Goal: Task Accomplishment & Management: Manage account settings

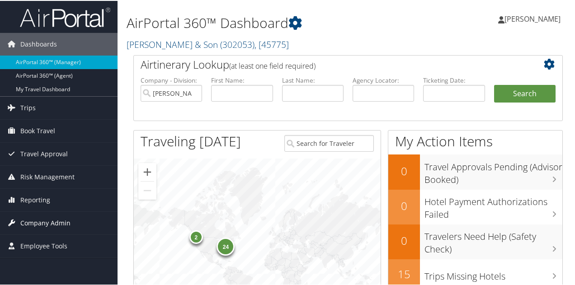
click at [40, 219] on span "Company Admin" at bounding box center [45, 222] width 50 height 23
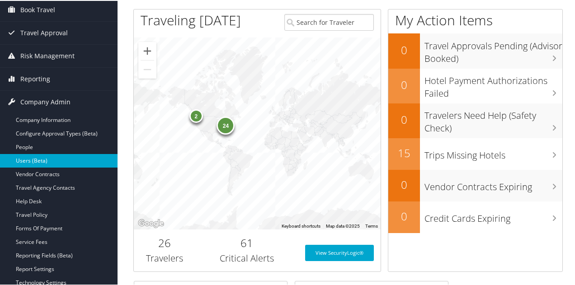
scroll to position [136, 0]
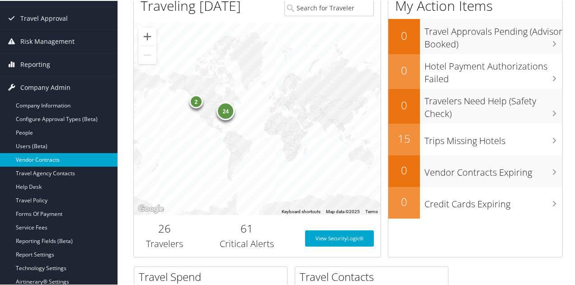
click at [50, 157] on link "Vendor Contracts" at bounding box center [59, 159] width 118 height 14
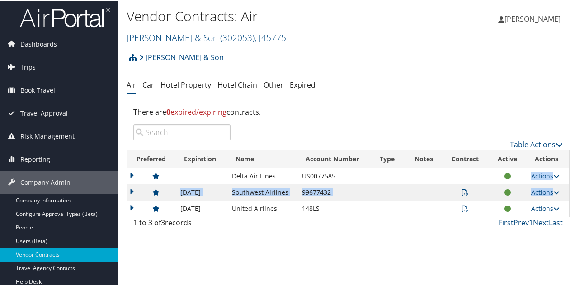
drag, startPoint x: 352, startPoint y: 174, endPoint x: 172, endPoint y: 200, distance: 181.8
click at [170, 205] on tbody "Delta Air Lines US0077585 US0077585 Actions View Contracts Edit Contract Delete…" at bounding box center [348, 191] width 442 height 49
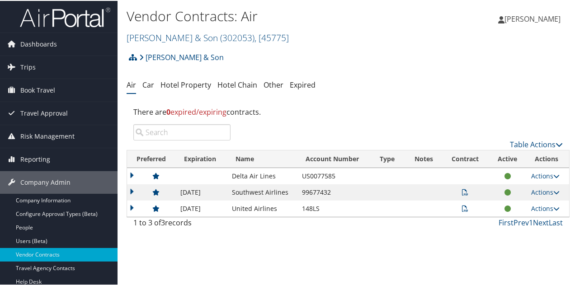
click at [179, 181] on td at bounding box center [202, 175] width 52 height 16
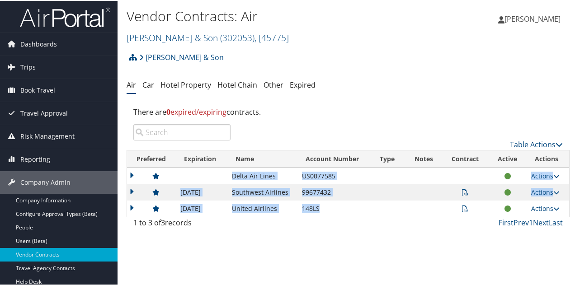
drag, startPoint x: 184, startPoint y: 175, endPoint x: 321, endPoint y: 208, distance: 141.8
click at [321, 208] on tbody "Delta Air Lines US0077585 US0077585 Actions View Contracts Edit Contract Delete…" at bounding box center [348, 191] width 442 height 49
copy tbody "Delta Air Lines US0077585 US0077585 Actions View Contracts Edit Contract Delete…"
click at [151, 86] on link "Car" at bounding box center [148, 84] width 12 height 10
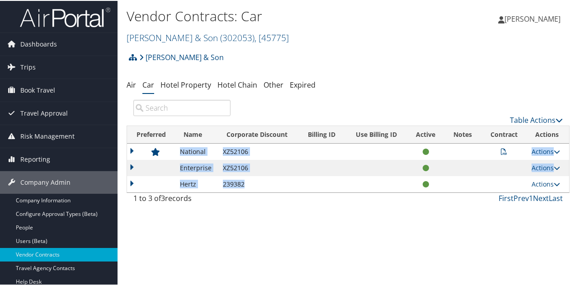
drag, startPoint x: 202, startPoint y: 149, endPoint x: 241, endPoint y: 179, distance: 50.3
click at [241, 179] on tbody "National XZ52106 Actions View Contracts Edit Contract Delete Enterprise XZ52106…" at bounding box center [348, 167] width 442 height 49
click at [127, 85] on link "Air" at bounding box center [131, 84] width 9 height 10
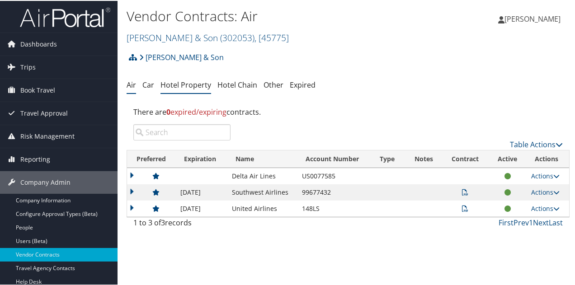
click at [179, 84] on link "Hotel Property" at bounding box center [185, 84] width 51 height 10
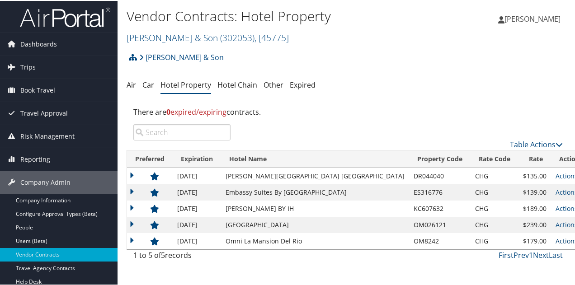
drag, startPoint x: 175, startPoint y: 170, endPoint x: 550, endPoint y: 241, distance: 381.8
click at [550, 241] on tbody "12/31/2025 Drury Inn Stes San Ant Riverwalk DR044040 CHG $135.00 Actions View N…" at bounding box center [359, 207] width 464 height 81
click at [411, 128] on div "Table Actions" at bounding box center [403, 136] width 332 height 26
click at [132, 160] on th "Preferred" at bounding box center [150, 159] width 46 height 18
drag, startPoint x: 131, startPoint y: 156, endPoint x: 311, endPoint y: 123, distance: 183.4
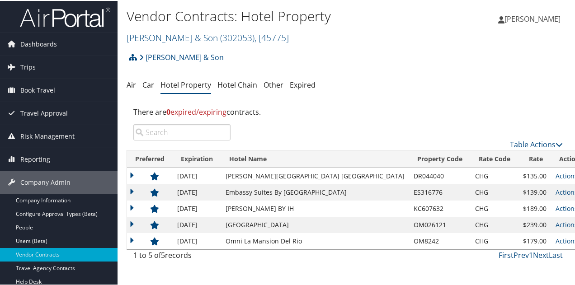
click at [311, 122] on div "There are 0 expired/expiring contracts." at bounding box center [348, 111] width 443 height 24
drag, startPoint x: 128, startPoint y: 157, endPoint x: 138, endPoint y: 157, distance: 9.9
drag, startPoint x: 137, startPoint y: 238, endPoint x: 155, endPoint y: 233, distance: 19.3
click at [155, 233] on td at bounding box center [150, 240] width 46 height 16
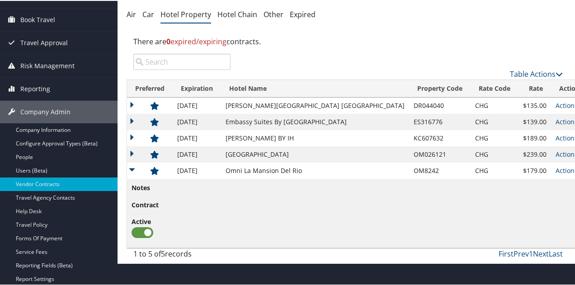
scroll to position [90, 0]
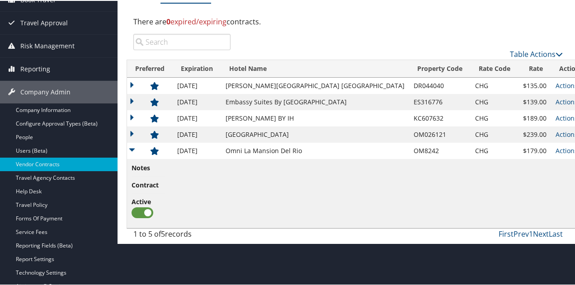
click at [134, 145] on td at bounding box center [150, 150] width 46 height 16
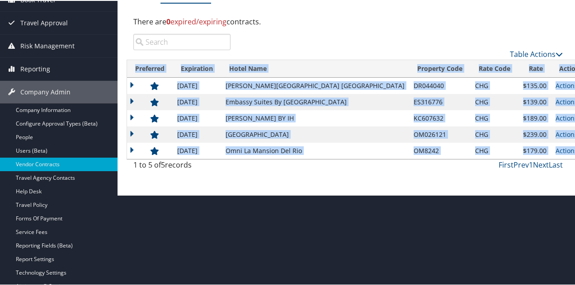
drag, startPoint x: 560, startPoint y: 149, endPoint x: 137, endPoint y: 66, distance: 430.4
click at [137, 66] on table "Preferred Expiration Hotel Name Property Code Rate Code Rate Notes Contract Act…" at bounding box center [359, 109] width 465 height 100
copy table "Preferred Expiration Hotel Name Property Code Rate Code Rate Notes Contract Act…"
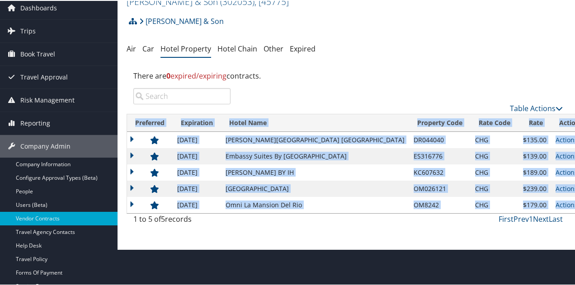
scroll to position [0, 0]
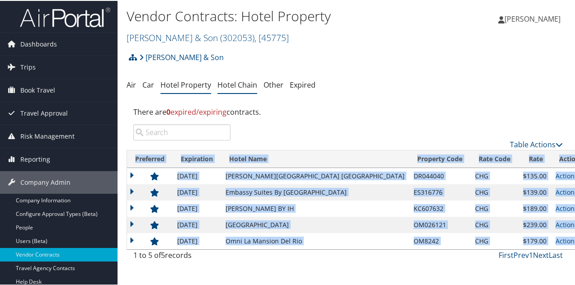
click at [234, 83] on link "Hotel Chain" at bounding box center [237, 84] width 40 height 10
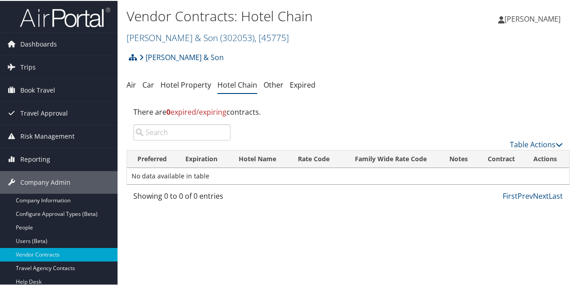
click at [136, 87] on ul "Air Car Hotel Property Hotel Chain Other Expired" at bounding box center [348, 84] width 443 height 16
click at [134, 87] on link "Air" at bounding box center [131, 84] width 9 height 10
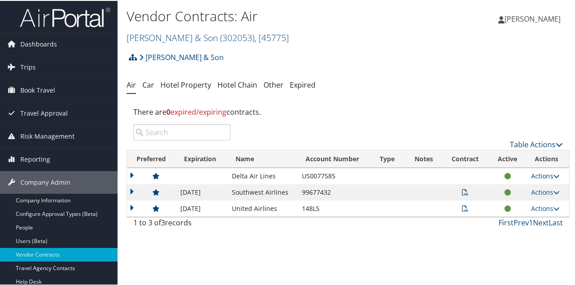
click at [536, 174] on link "Actions" at bounding box center [545, 175] width 28 height 9
click at [527, 202] on link "Edit Contract" at bounding box center [525, 203] width 60 height 15
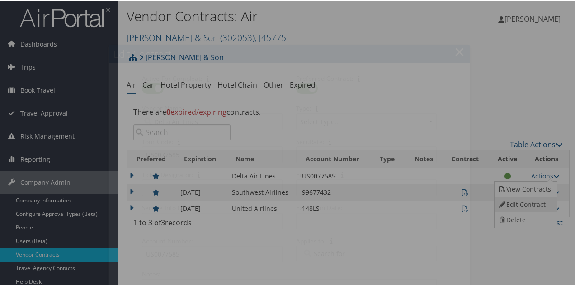
select select "[object Object]"
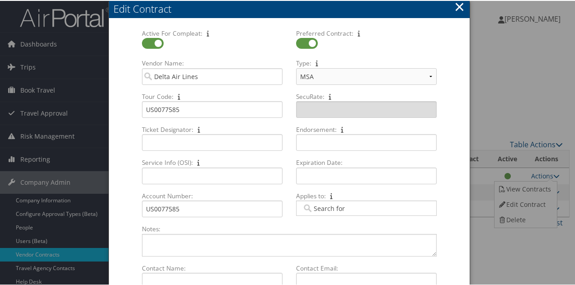
click at [457, 9] on button "×" at bounding box center [459, 6] width 10 height 18
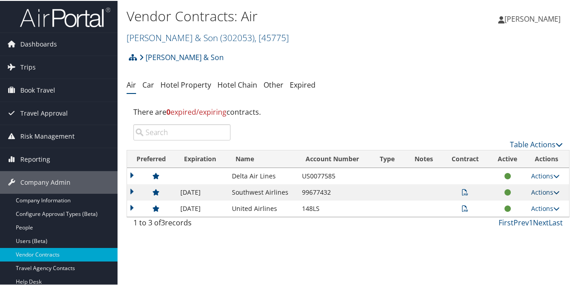
click at [545, 189] on link "Actions" at bounding box center [545, 191] width 28 height 9
click at [528, 219] on link "Edit Contract" at bounding box center [525, 219] width 60 height 15
select select "[object Object]"
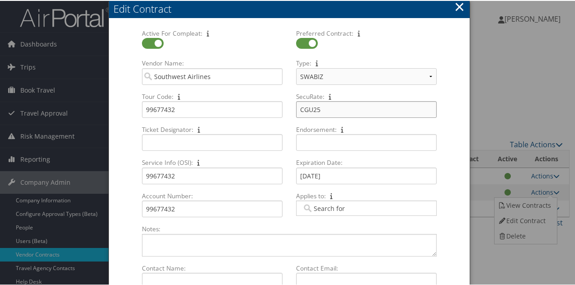
drag, startPoint x: 325, startPoint y: 106, endPoint x: 288, endPoint y: 101, distance: 37.4
click at [289, 101] on div "SecuRate: CGU25 Multiple values The selected items contain different values for…" at bounding box center [366, 107] width 154 height 33
click at [458, 3] on button "×" at bounding box center [459, 6] width 10 height 18
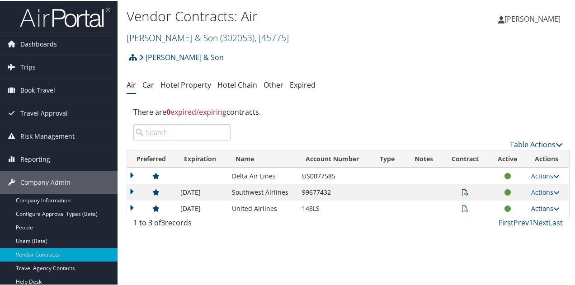
click at [539, 207] on link "Actions" at bounding box center [545, 207] width 28 height 9
click at [531, 235] on link "Edit Contract" at bounding box center [525, 236] width 60 height 15
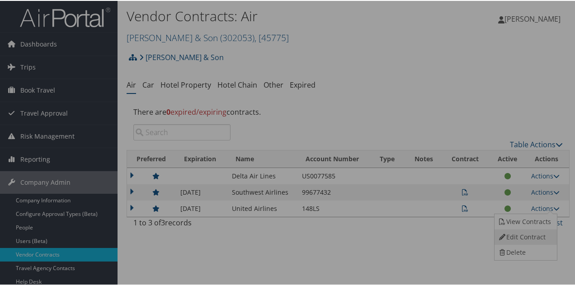
select select "[object Object]"
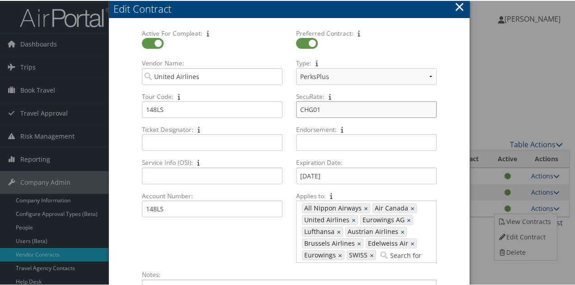
drag, startPoint x: 292, startPoint y: 103, endPoint x: 278, endPoint y: 100, distance: 13.7
click at [278, 100] on div "Active For Compleat: Multiple values The selected items contain different value…" at bounding box center [289, 148] width 308 height 241
drag, startPoint x: 297, startPoint y: 106, endPoint x: 552, endPoint y: 94, distance: 255.3
click at [554, 93] on div at bounding box center [289, 142] width 579 height 285
click at [454, 6] on button "×" at bounding box center [459, 6] width 10 height 18
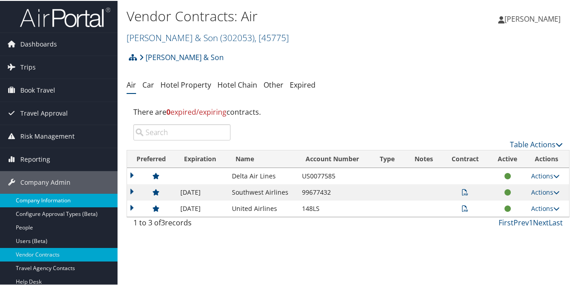
click at [37, 198] on link "Company Information" at bounding box center [59, 200] width 118 height 14
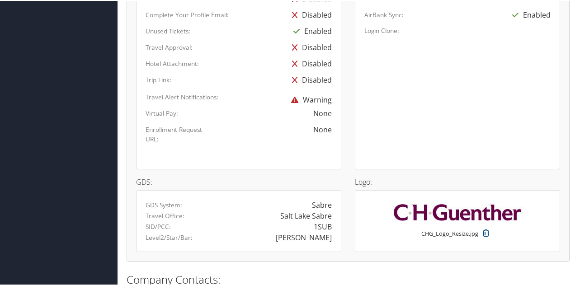
scroll to position [637, 0]
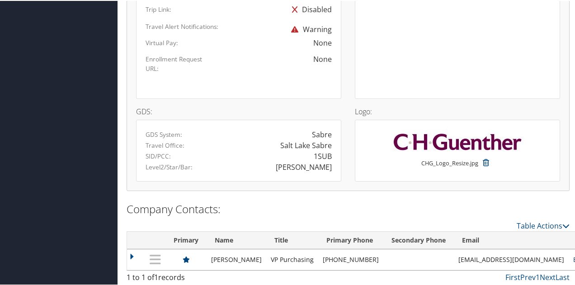
click at [573, 255] on link "Edit" at bounding box center [579, 259] width 12 height 9
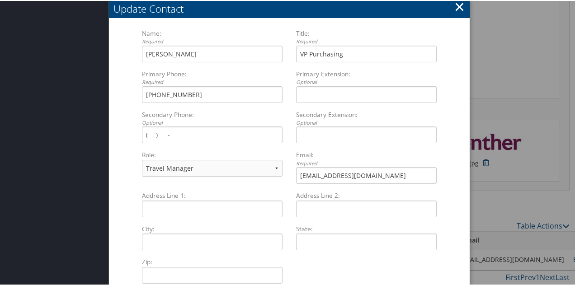
click at [455, 4] on button "×" at bounding box center [459, 6] width 10 height 18
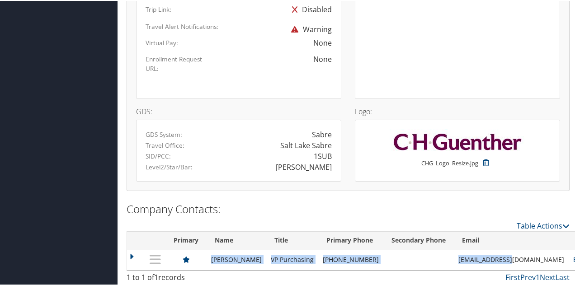
drag, startPoint x: 511, startPoint y: 255, endPoint x: 213, endPoint y: 258, distance: 297.5
click at [213, 258] on tr "James Schick VP Purchasing (210) 352-6142 jschick@chg.com TM Edit | Delete" at bounding box center [372, 259] width 490 height 21
copy tr "James Schick VP Purchasing (210) 352-6142 jschick@chg.com"
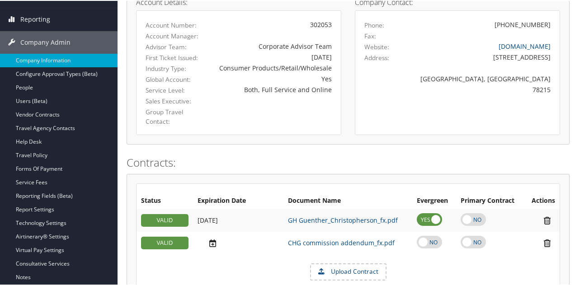
scroll to position [0, 0]
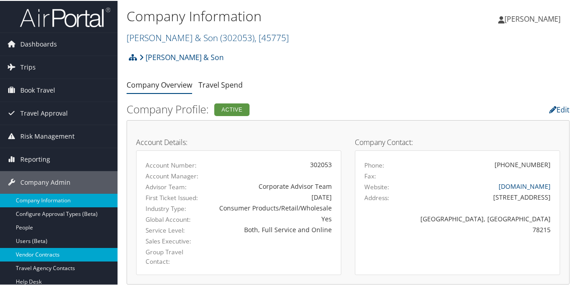
click at [42, 255] on link "Vendor Contracts" at bounding box center [59, 254] width 118 height 14
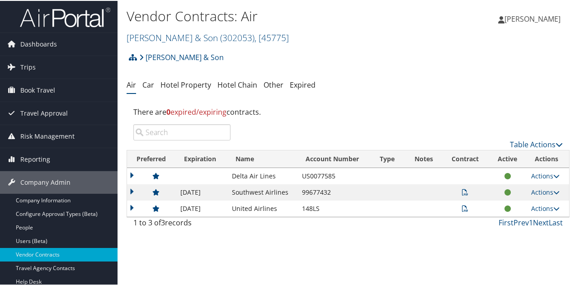
click at [462, 191] on icon at bounding box center [465, 192] width 6 height 6
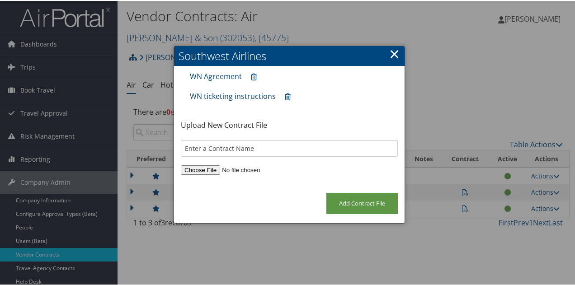
click at [236, 95] on link "WN ticketing instructions" at bounding box center [233, 95] width 86 height 10
click at [392, 52] on link "×" at bounding box center [394, 53] width 10 height 18
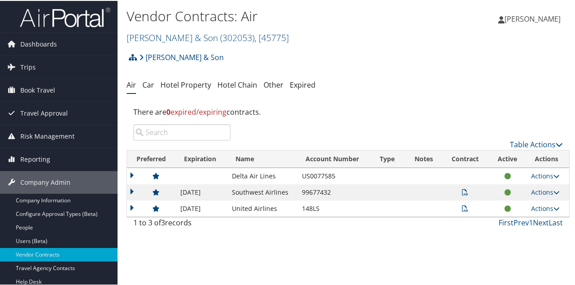
click at [462, 208] on icon at bounding box center [465, 208] width 6 height 6
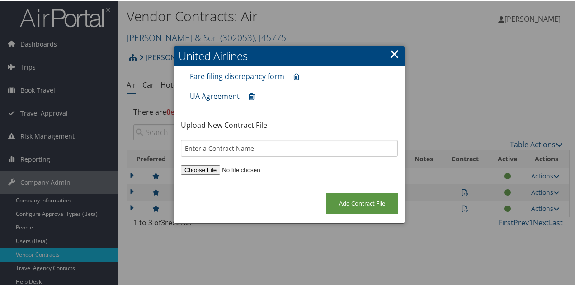
click at [219, 95] on link "UA Agreement" at bounding box center [215, 95] width 50 height 10
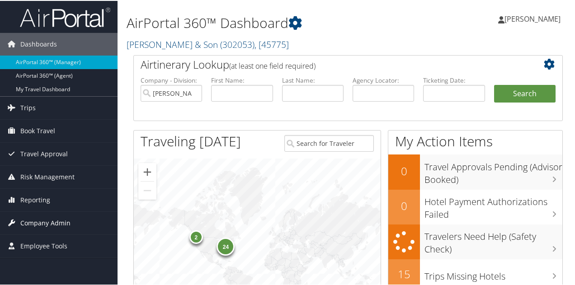
click at [41, 218] on span "Company Admin" at bounding box center [45, 222] width 50 height 23
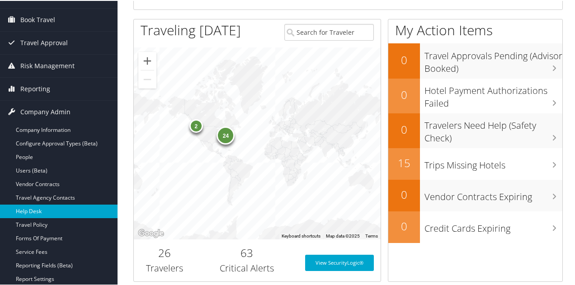
scroll to position [136, 0]
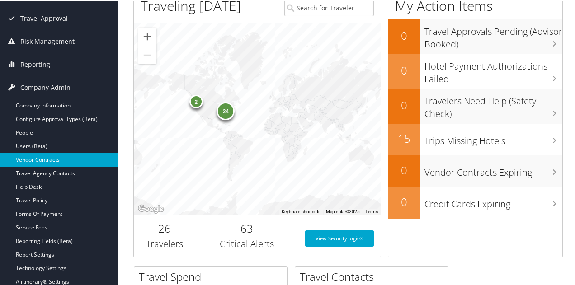
click at [60, 155] on link "Vendor Contracts" at bounding box center [59, 159] width 118 height 14
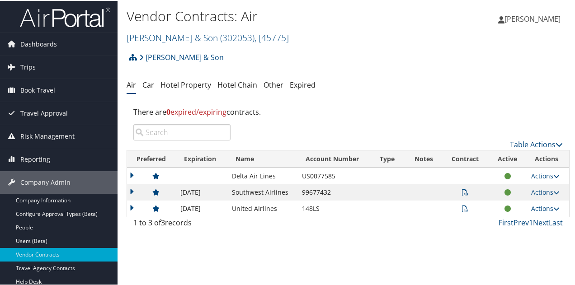
click at [462, 206] on icon at bounding box center [465, 208] width 6 height 6
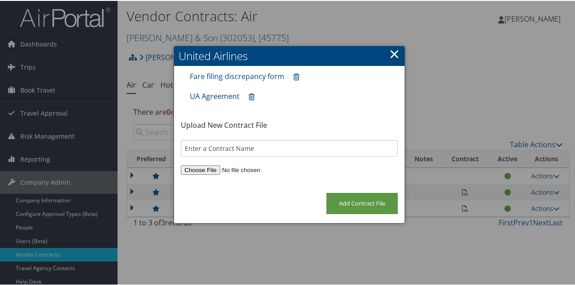
click at [221, 94] on link "UA Agreement" at bounding box center [215, 95] width 50 height 10
click at [395, 50] on link "×" at bounding box center [394, 53] width 10 height 18
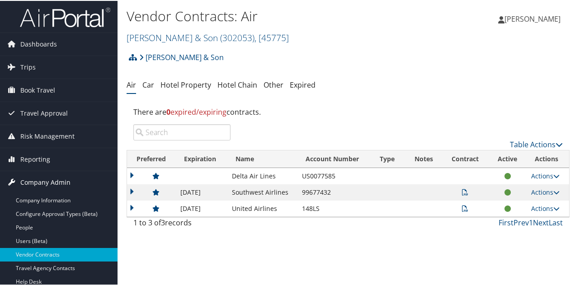
click at [48, 179] on span "Company Admin" at bounding box center [45, 181] width 50 height 23
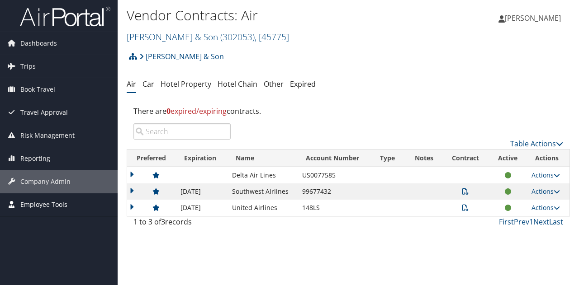
click at [48, 193] on span "Employee Tools" at bounding box center [43, 204] width 47 height 23
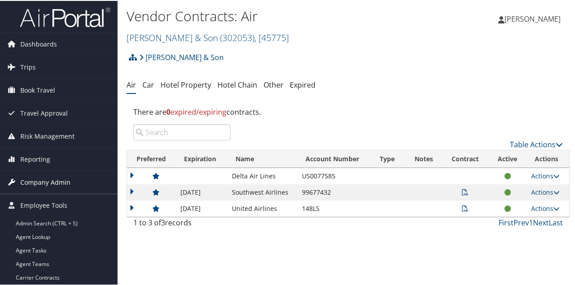
click at [47, 186] on span "Company Admin" at bounding box center [45, 181] width 50 height 23
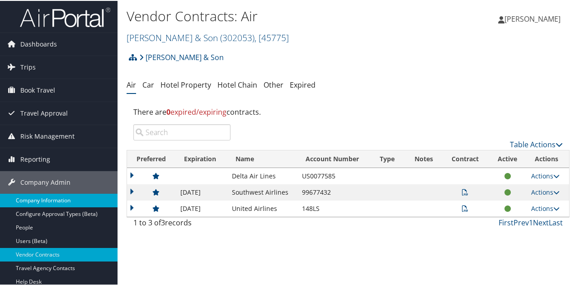
click at [51, 195] on link "Company Information" at bounding box center [59, 200] width 118 height 14
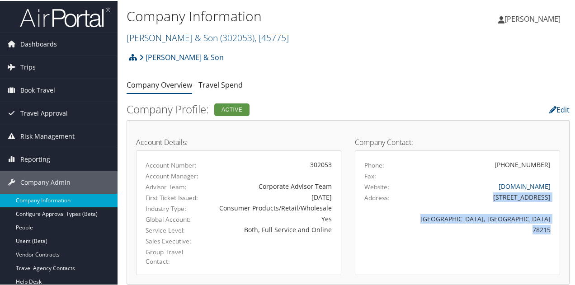
drag, startPoint x: 498, startPoint y: 194, endPoint x: 537, endPoint y: 220, distance: 46.9
click at [547, 231] on div "Phone: [PHONE_NUMBER] Fax: Website: [DOMAIN_NAME] Address: [STREET_ADDRESS]" at bounding box center [457, 202] width 186 height 87
copy div "[STREET_ADDRESS]"
